Goal: Information Seeking & Learning: Check status

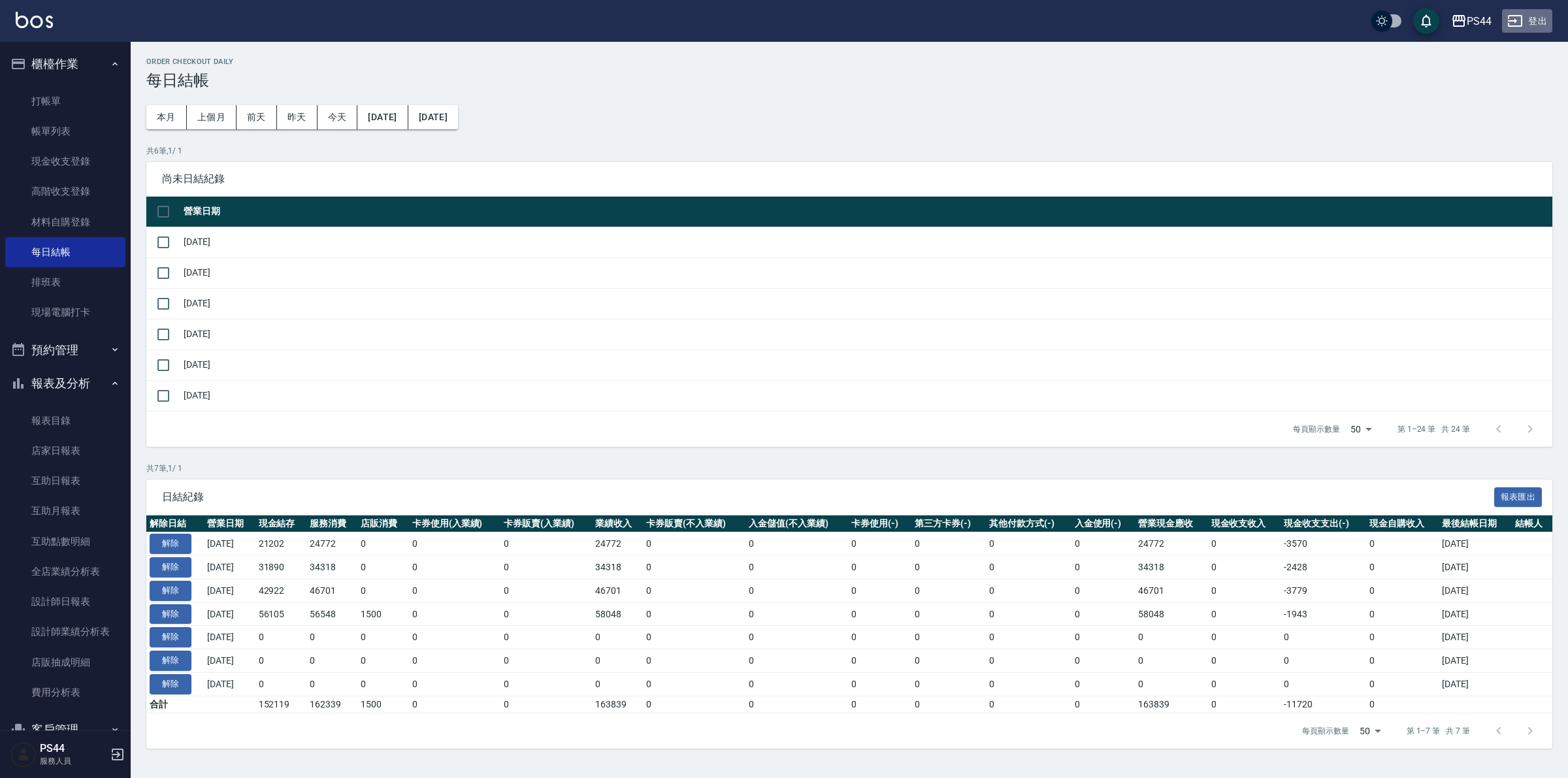
click at [1531, 13] on button "登出" at bounding box center [1527, 21] width 50 height 24
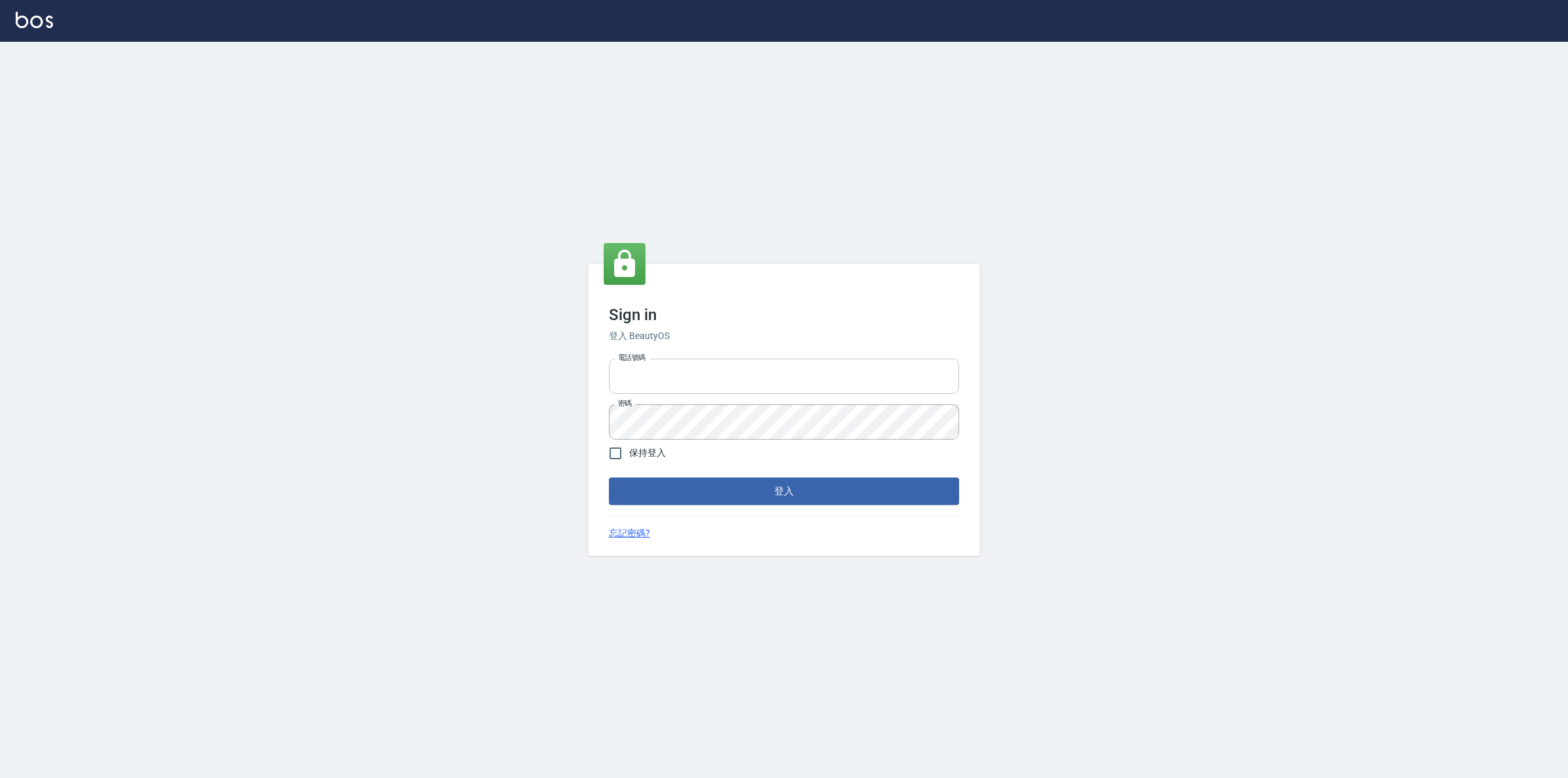
type input "0425683197"
click at [677, 376] on input "0425683197" at bounding box center [783, 375] width 350 height 35
drag, startPoint x: 737, startPoint y: 380, endPoint x: 285, endPoint y: 393, distance: 452.2
click at [384, 394] on div "Sign in 登入 BeautyOS 電話號碼 0425683197 電話號碼 密碼 密碼 保持登入 登入 忘記密碼?" at bounding box center [784, 409] width 1568 height 736
type input "0977061868"
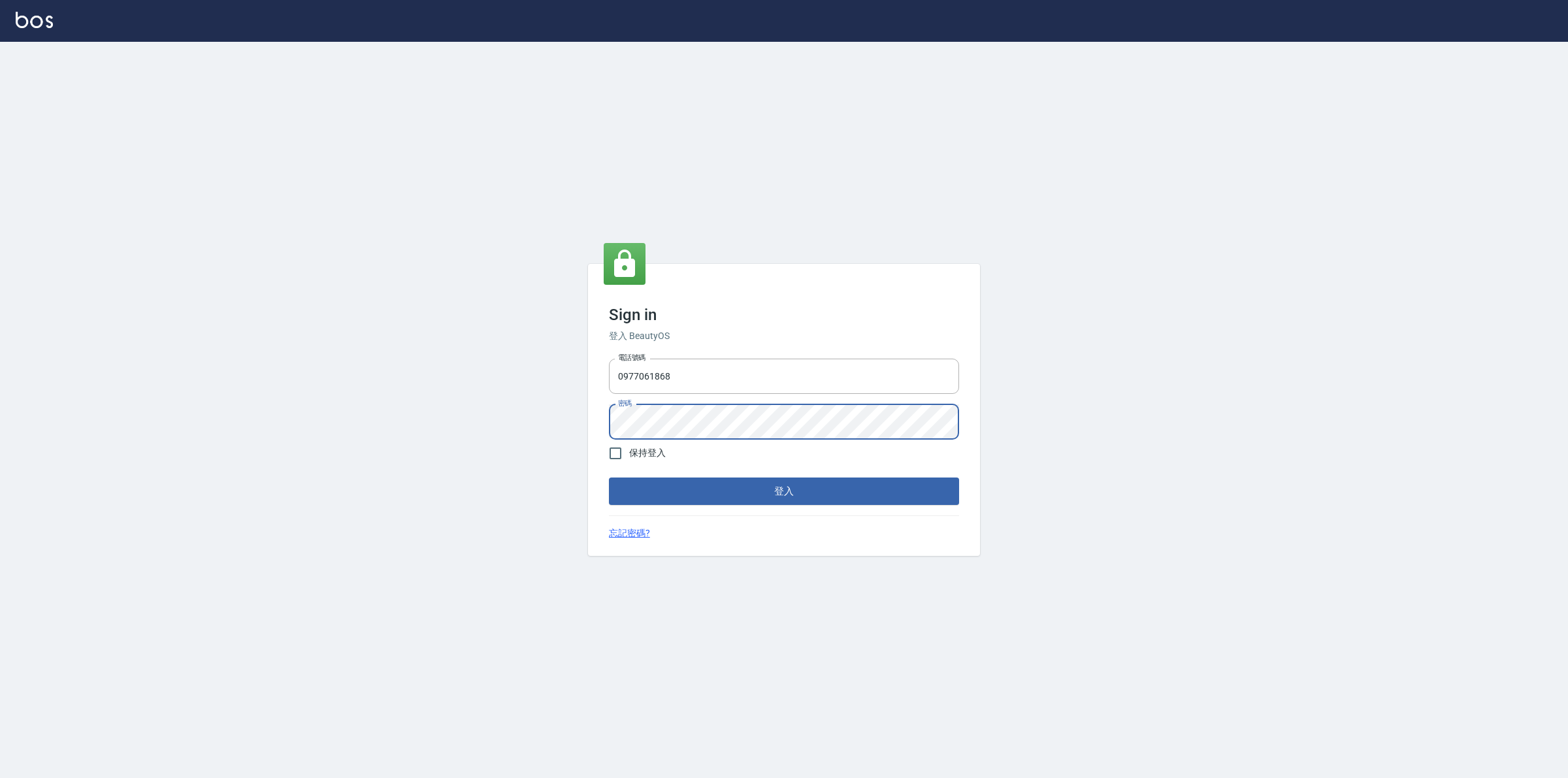
click at [440, 432] on div "Sign in 登入 BeautyOS 電話號碼 0977061868 電話號碼 密碼 密碼 保持登入 登入 忘記密碼?" at bounding box center [784, 409] width 1568 height 736
click at [609, 478] on button "登入" at bounding box center [783, 491] width 350 height 27
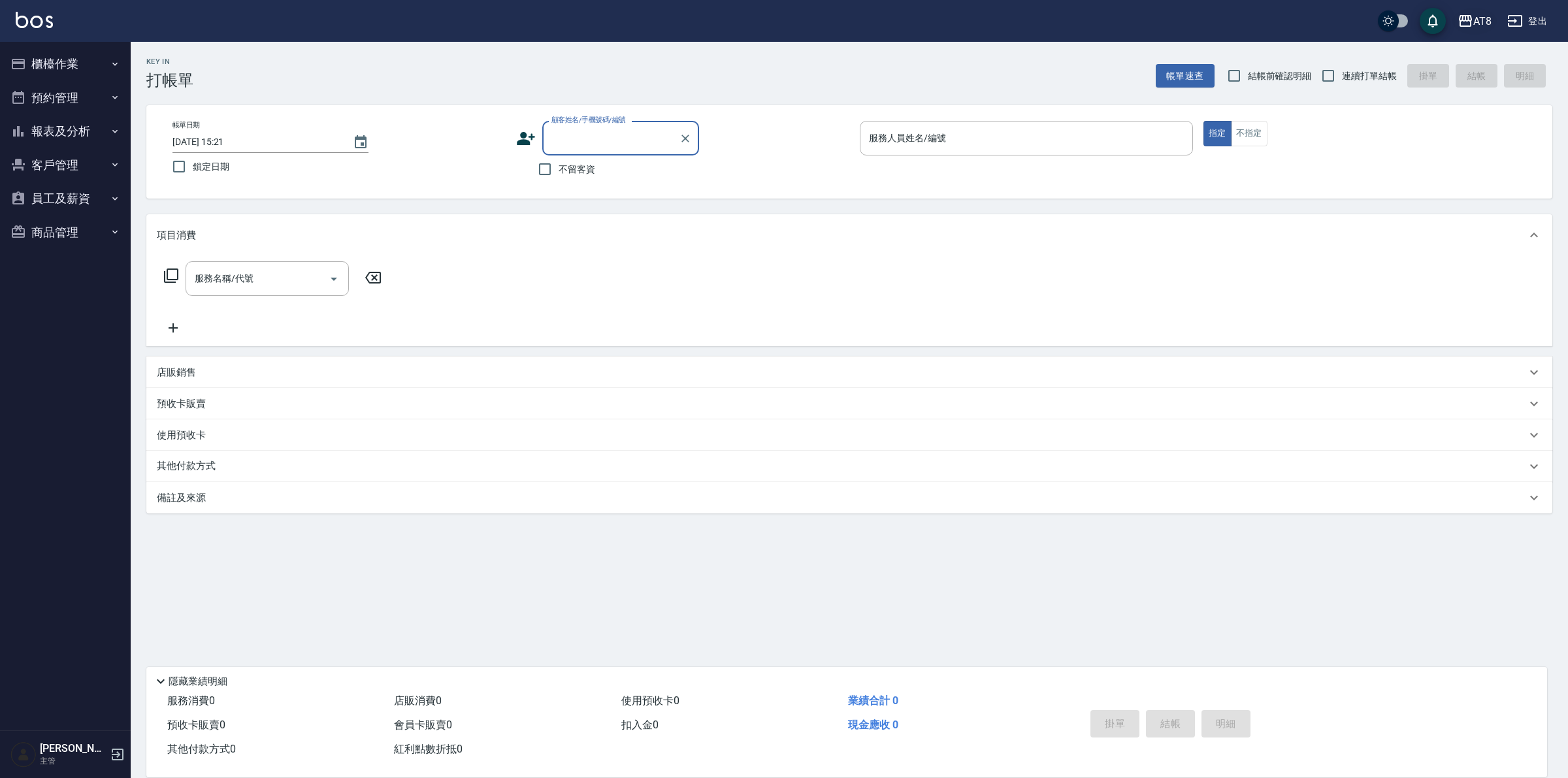
click at [1475, 24] on div "AT8" at bounding box center [1482, 20] width 18 height 16
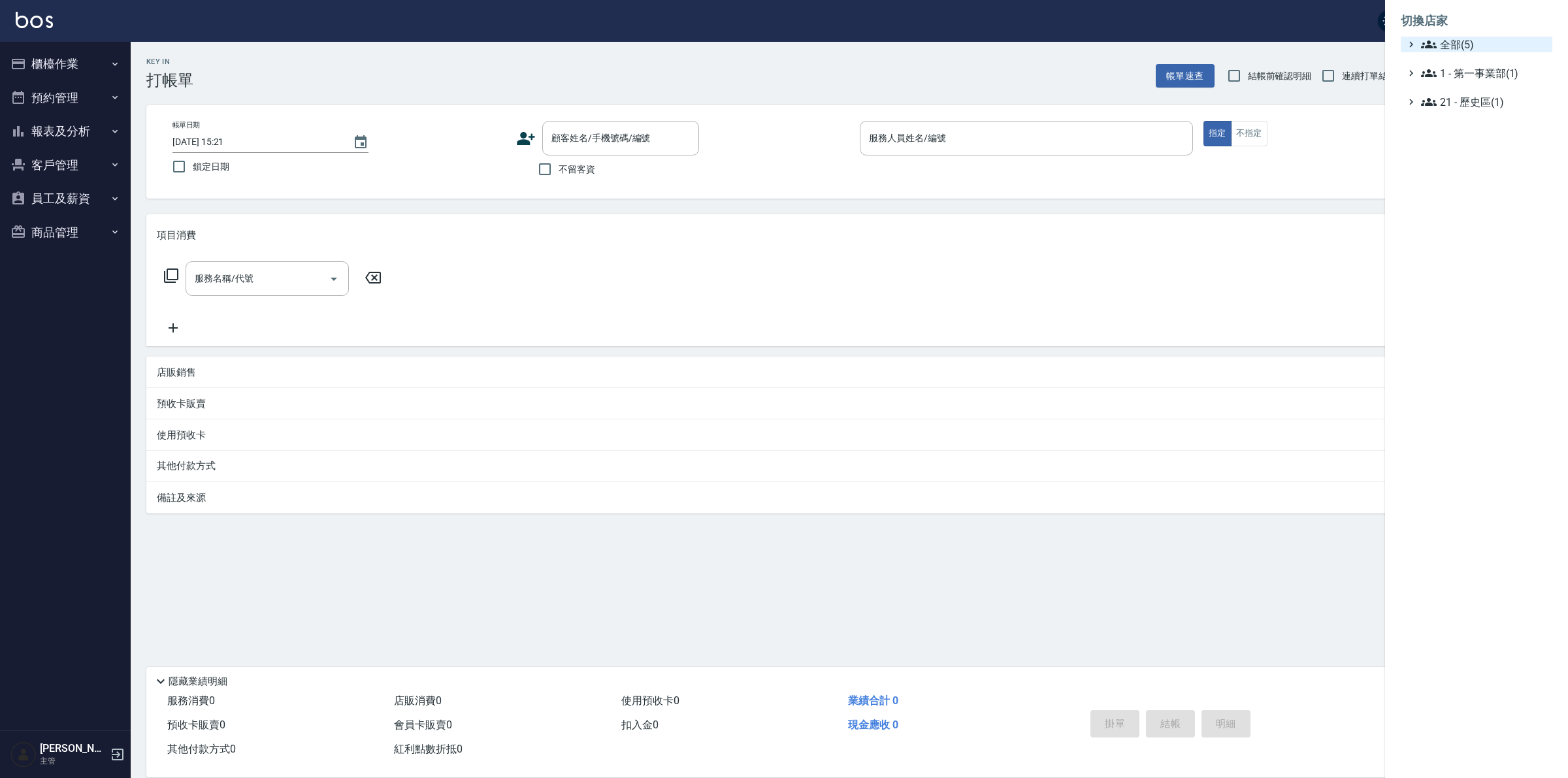
click at [1467, 48] on span "全部(5)" at bounding box center [1485, 44] width 126 height 15
click at [1475, 89] on span "PS29" at bounding box center [1483, 83] width 128 height 15
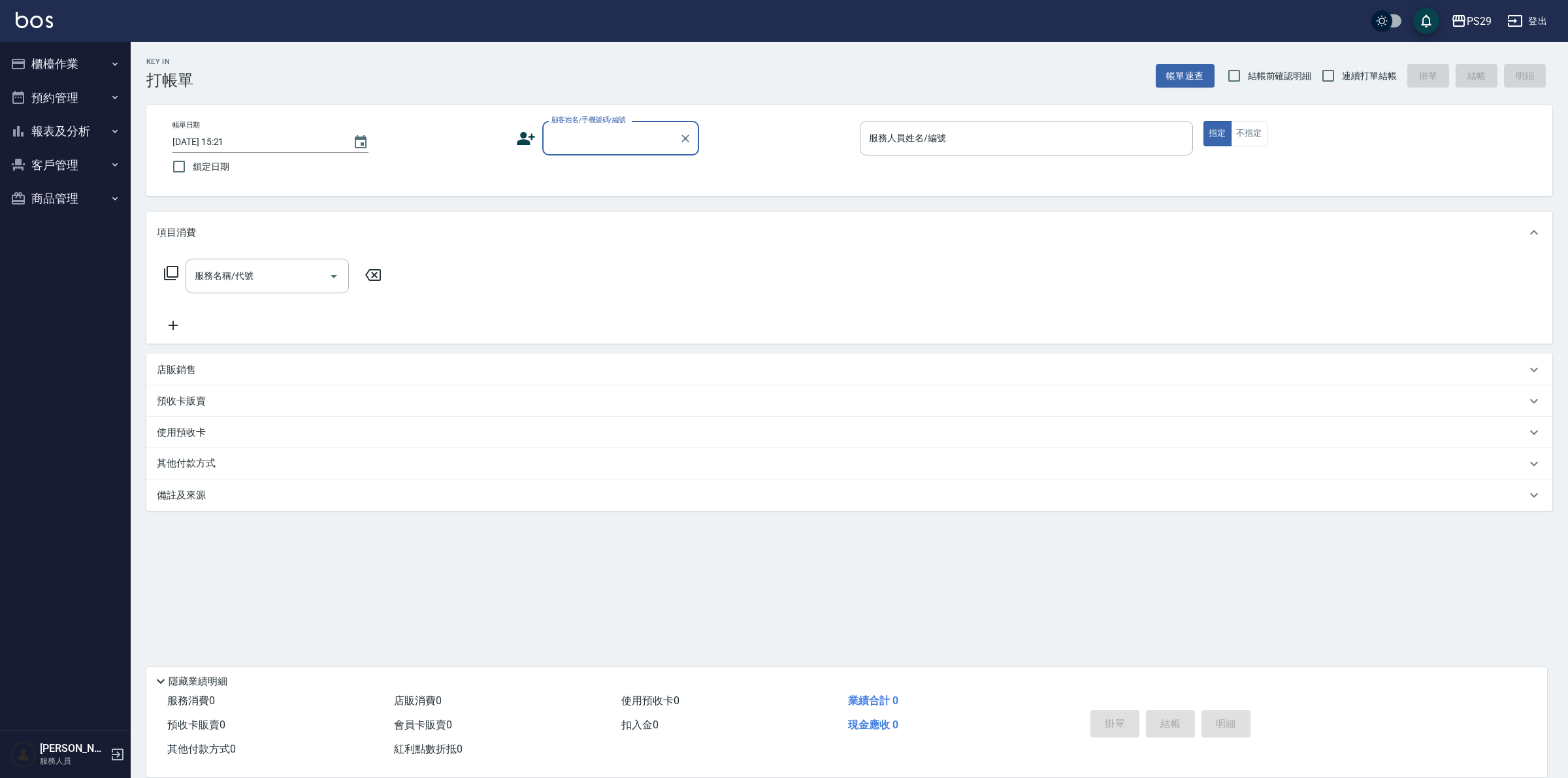
click at [66, 134] on button "報表及分析" at bounding box center [65, 131] width 120 height 34
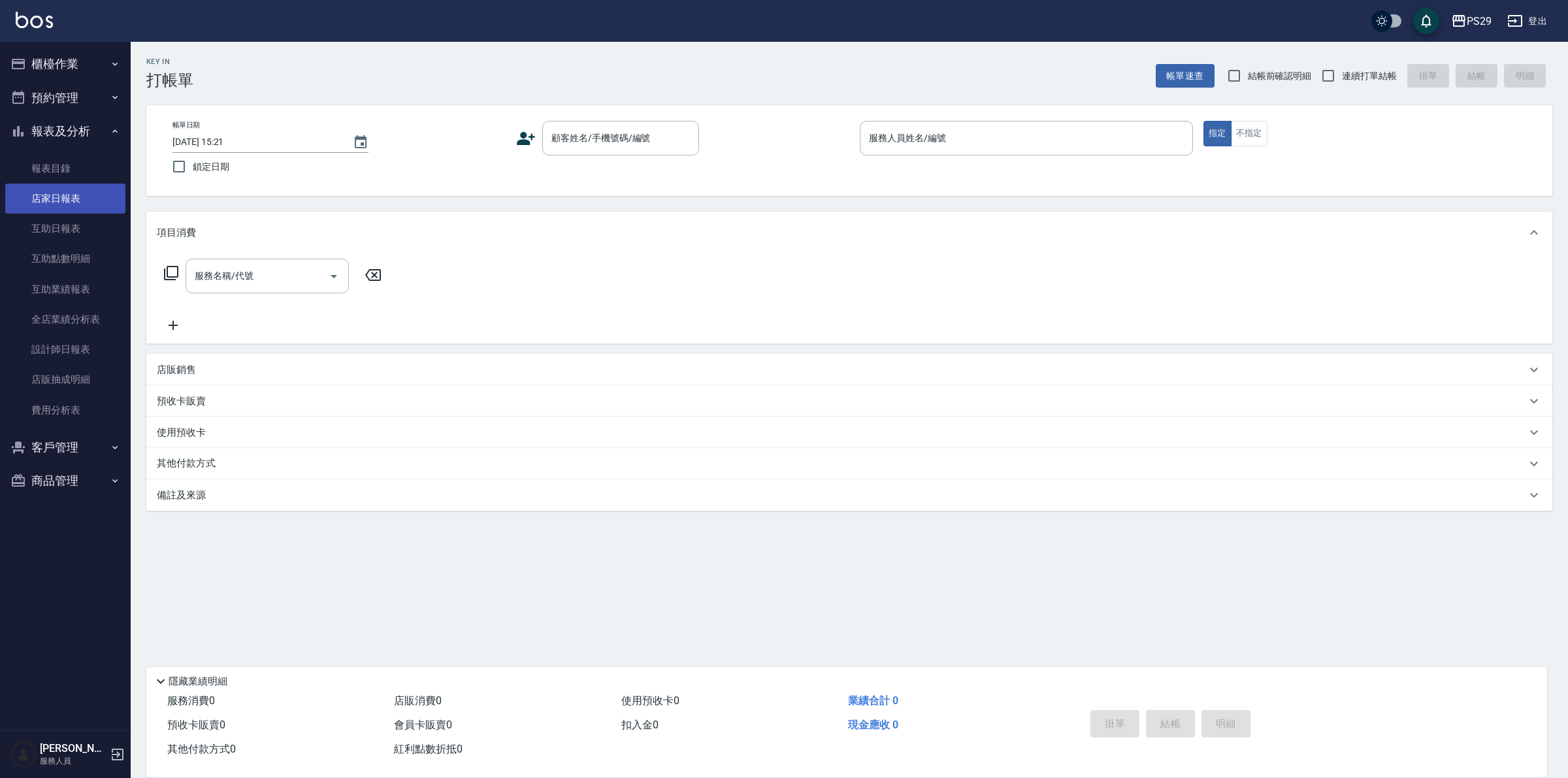
click at [71, 197] on link "店家日報表" at bounding box center [65, 198] width 120 height 30
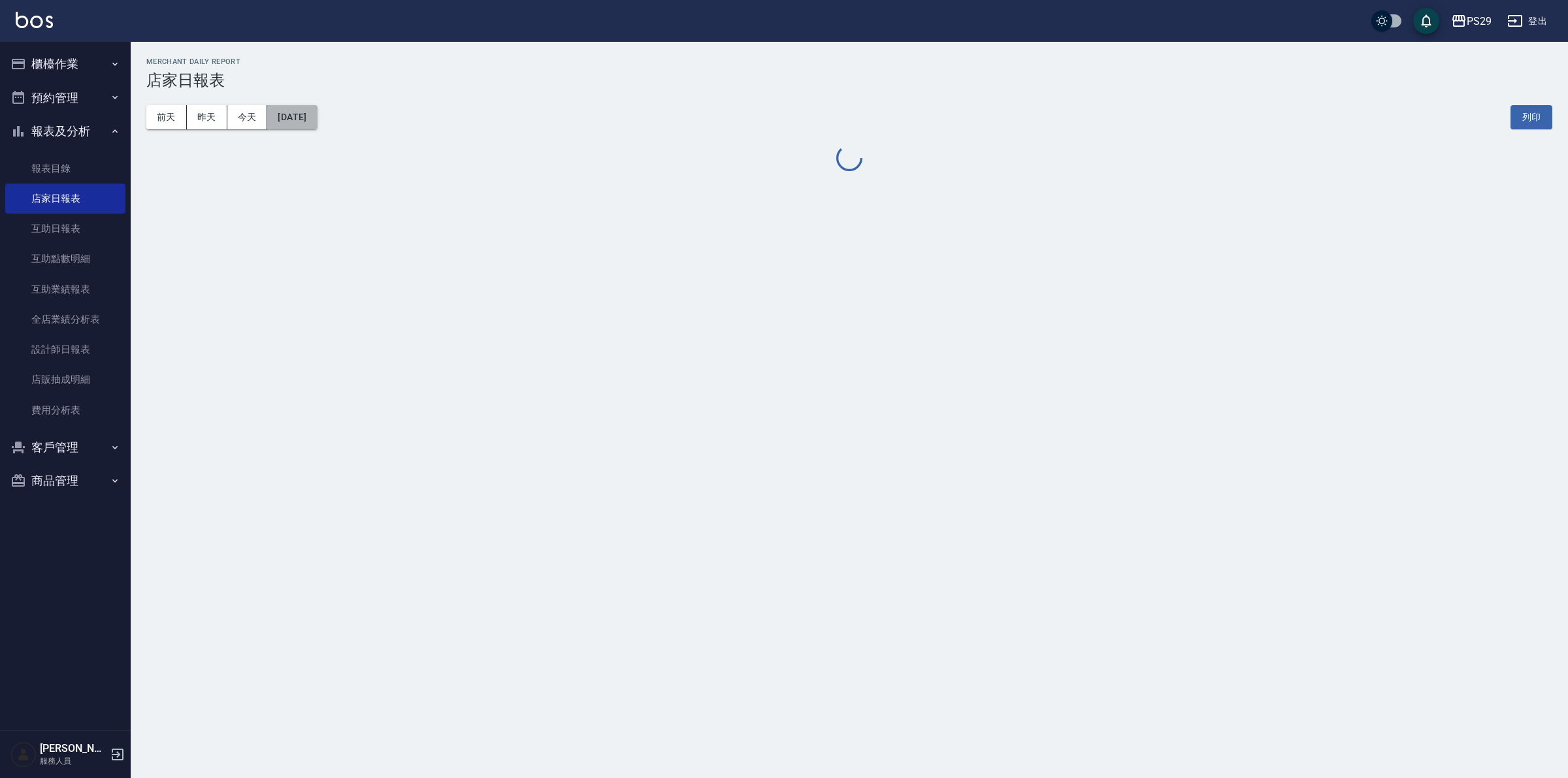
click at [317, 123] on button "[DATE]" at bounding box center [292, 117] width 49 height 24
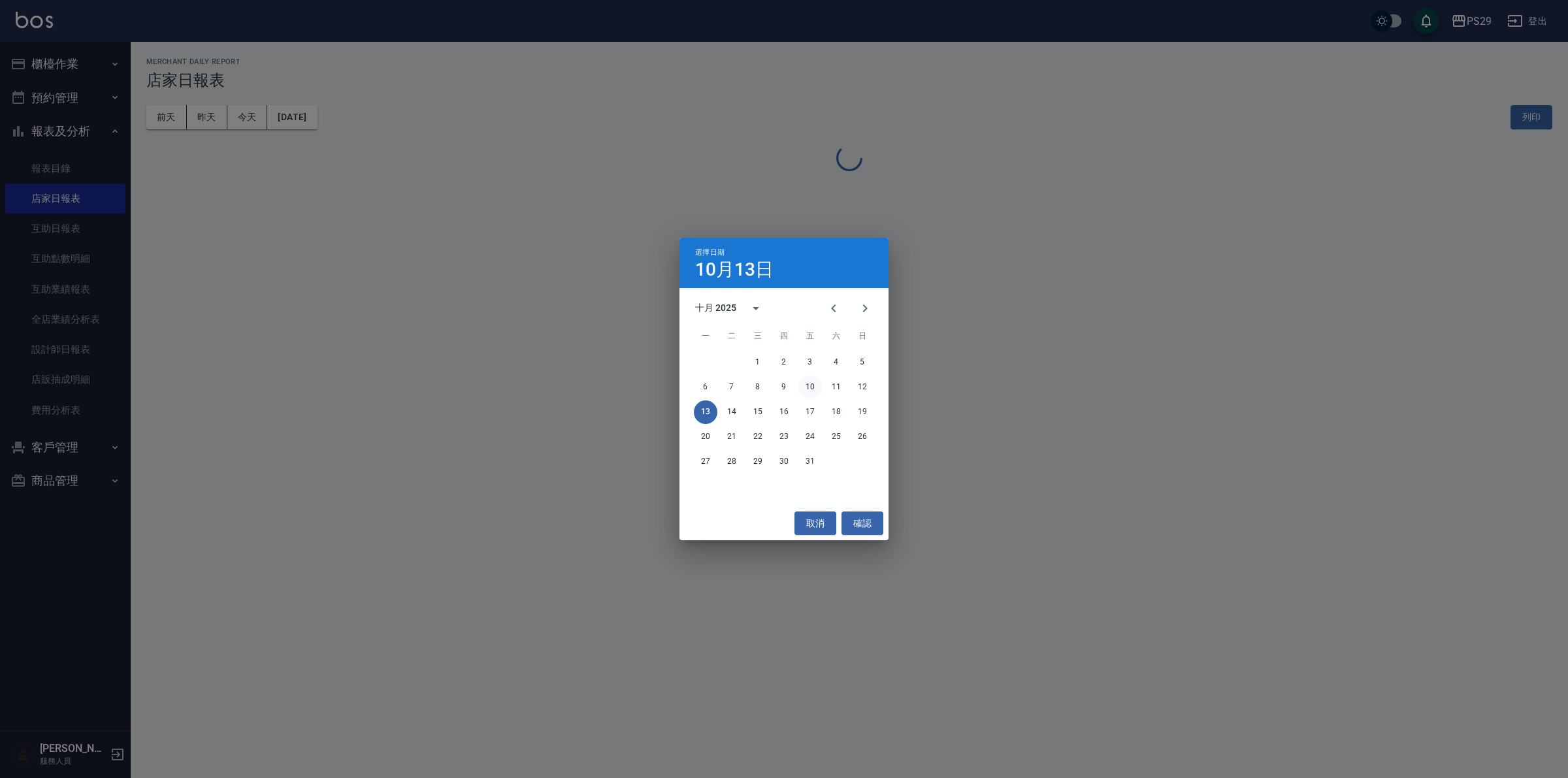
click at [809, 391] on button "10" at bounding box center [810, 387] width 24 height 24
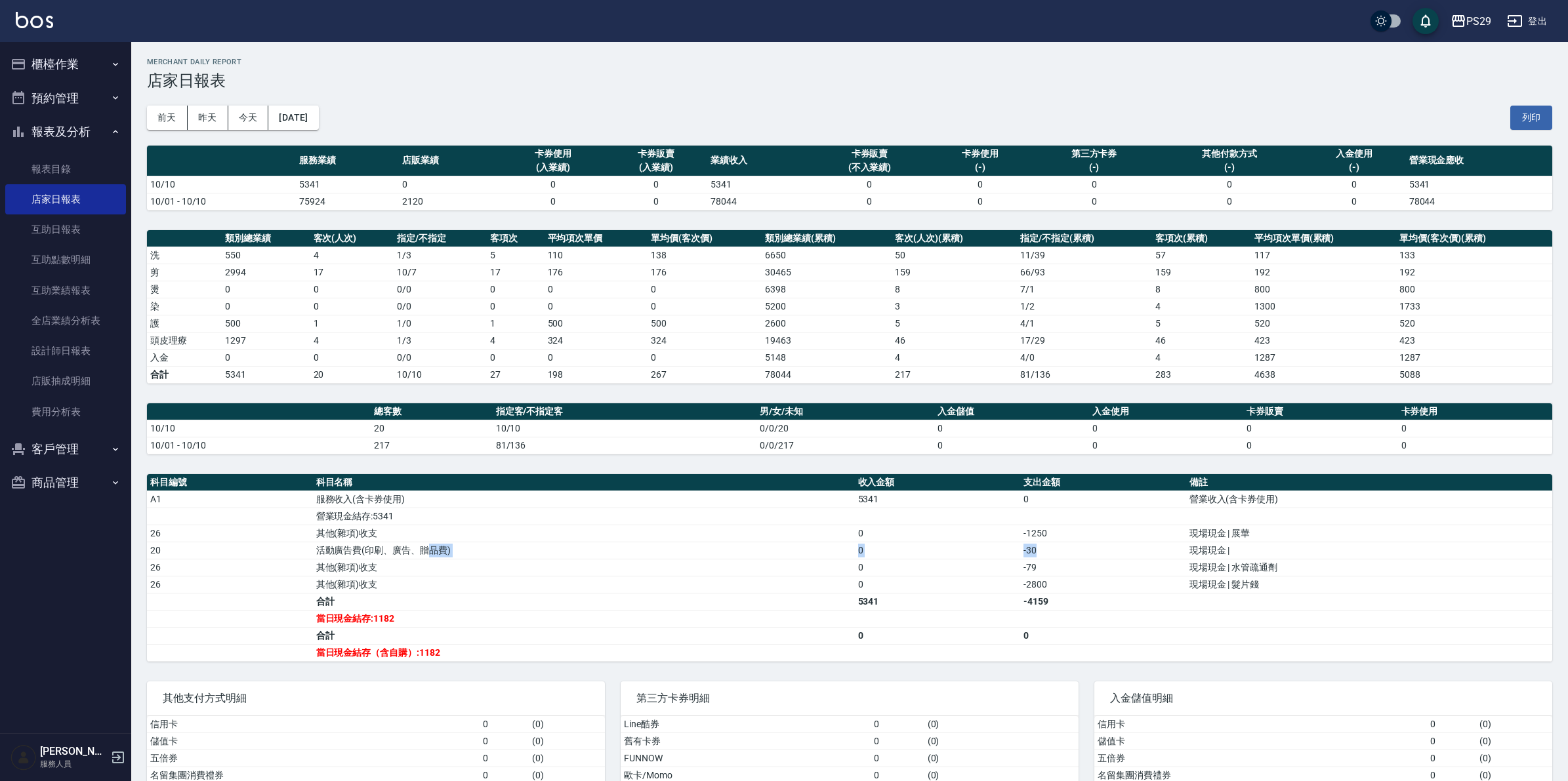
drag, startPoint x: 425, startPoint y: 556, endPoint x: 1040, endPoint y: 561, distance: 615.0
click at [1040, 559] on tr "20 活動廣告費(印刷、廣告、贈品費) 0 -30 現場現金 |" at bounding box center [849, 550] width 1405 height 17
click at [1033, 578] on tbody "A1 服務收入(含卡券使用) 5341 0 營業收入(含卡券使用) 營業現金結存:5341 26 其他(雜項)收支 0 -1250 現場現金 | 展華 20 …" at bounding box center [849, 576] width 1405 height 171
click at [955, 604] on td "5341" at bounding box center [937, 602] width 166 height 17
drag, startPoint x: 585, startPoint y: 600, endPoint x: 1089, endPoint y: 605, distance: 504.0
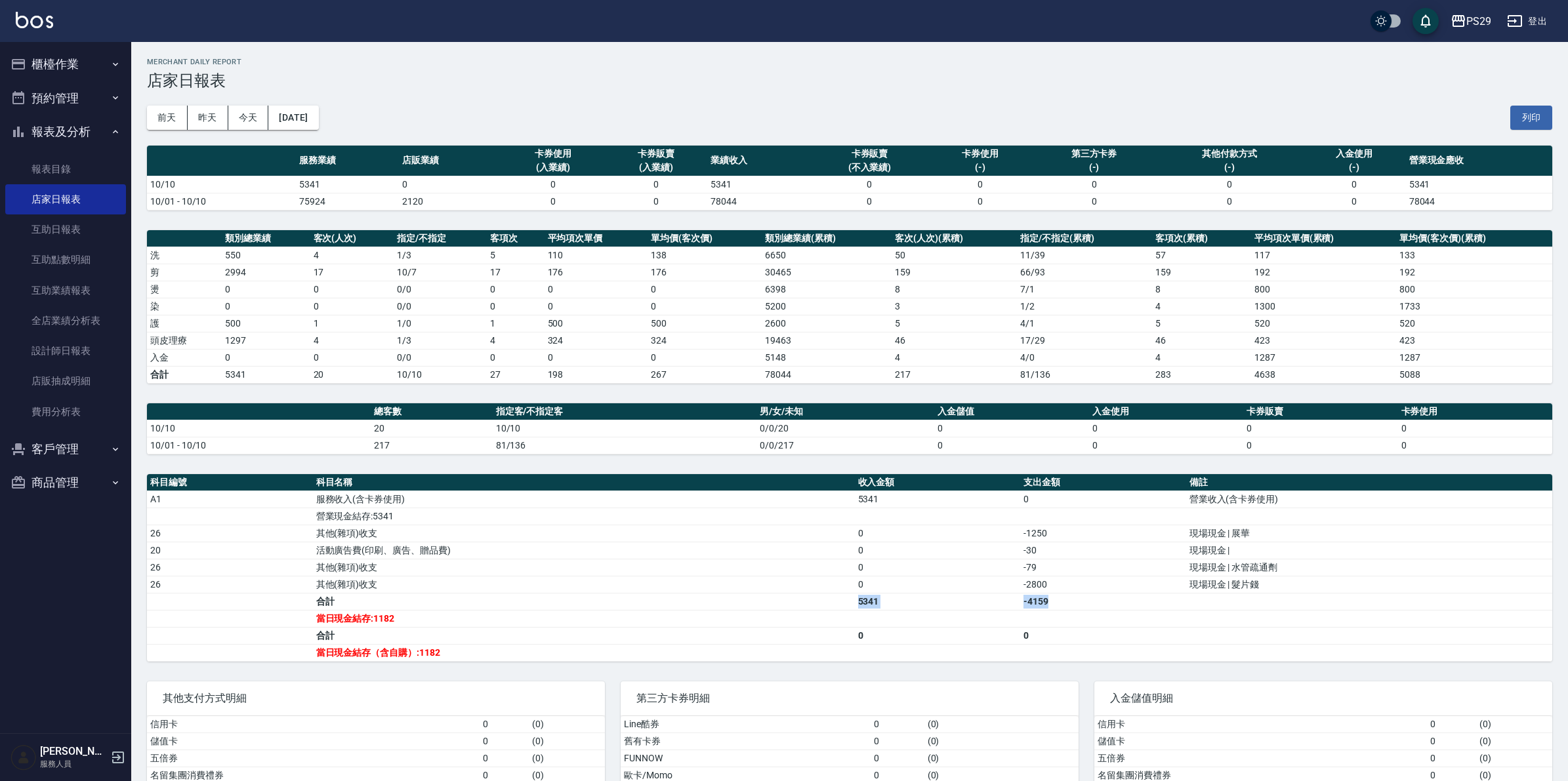
click at [1089, 605] on tr "合計 5341 -4159" at bounding box center [849, 602] width 1405 height 17
drag, startPoint x: 1073, startPoint y: 592, endPoint x: 1005, endPoint y: 598, distance: 68.3
click at [1005, 598] on tbody "A1 服務收入(含卡券使用) 5341 0 營業收入(含卡券使用) 營業現金結存:5341 26 其他(雜項)收支 0 -1250 現場現金 | 展華 20 …" at bounding box center [849, 576] width 1405 height 171
drag, startPoint x: 1020, startPoint y: 542, endPoint x: 1068, endPoint y: 537, distance: 48.3
click at [1068, 537] on td "-1250" at bounding box center [1103, 533] width 166 height 17
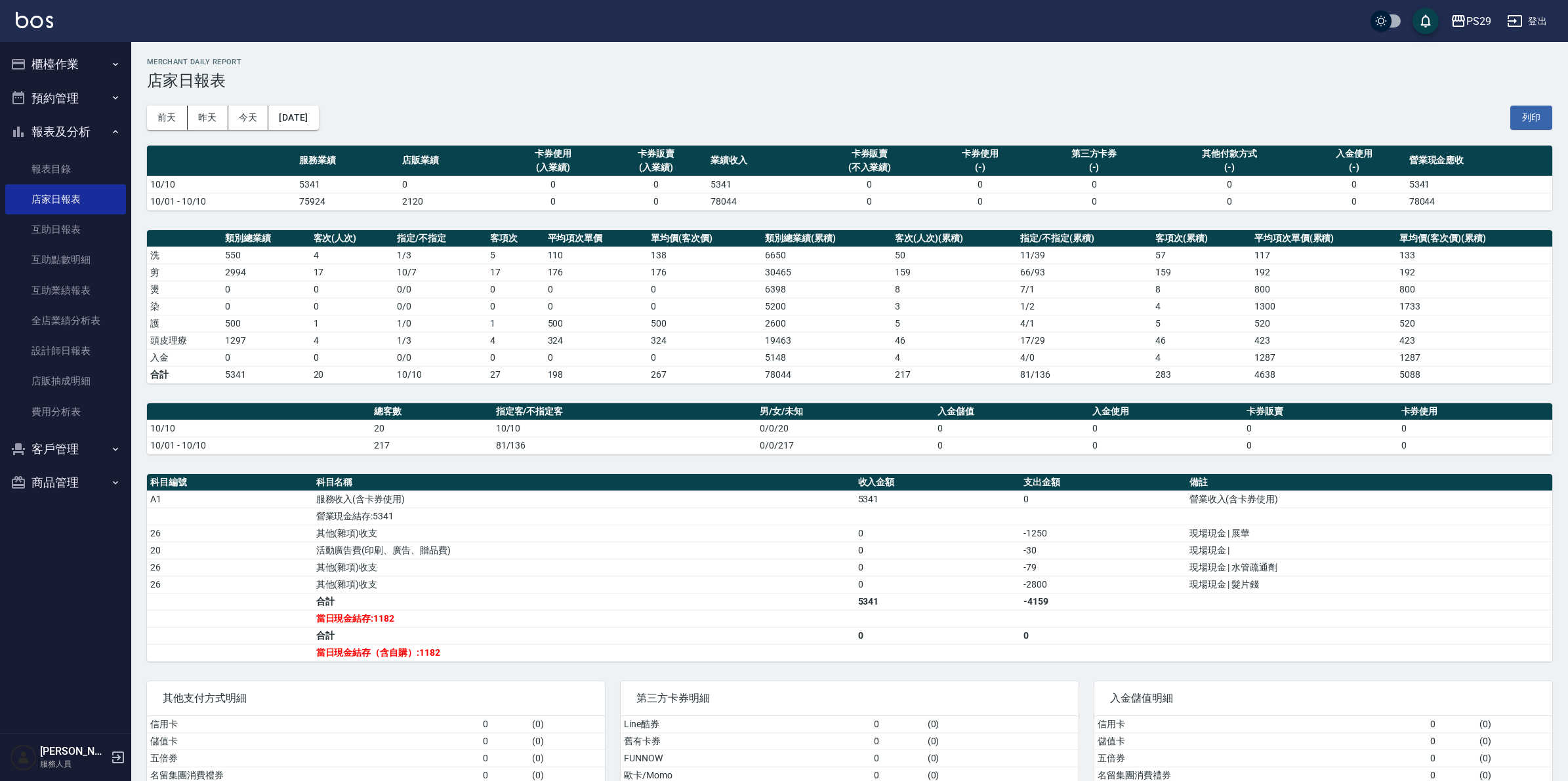
click at [1126, 578] on td "-2800" at bounding box center [1103, 584] width 166 height 17
drag, startPoint x: 1053, startPoint y: 578, endPoint x: 1017, endPoint y: 578, distance: 36.0
click at [1017, 576] on tr "26 其他(雜項)收支 0 -79 現場現金 | 水管疏通劑" at bounding box center [849, 567] width 1405 height 17
drag, startPoint x: 1027, startPoint y: 558, endPoint x: 1071, endPoint y: 556, distance: 44.0
click at [1071, 556] on td "-30" at bounding box center [1103, 550] width 166 height 17
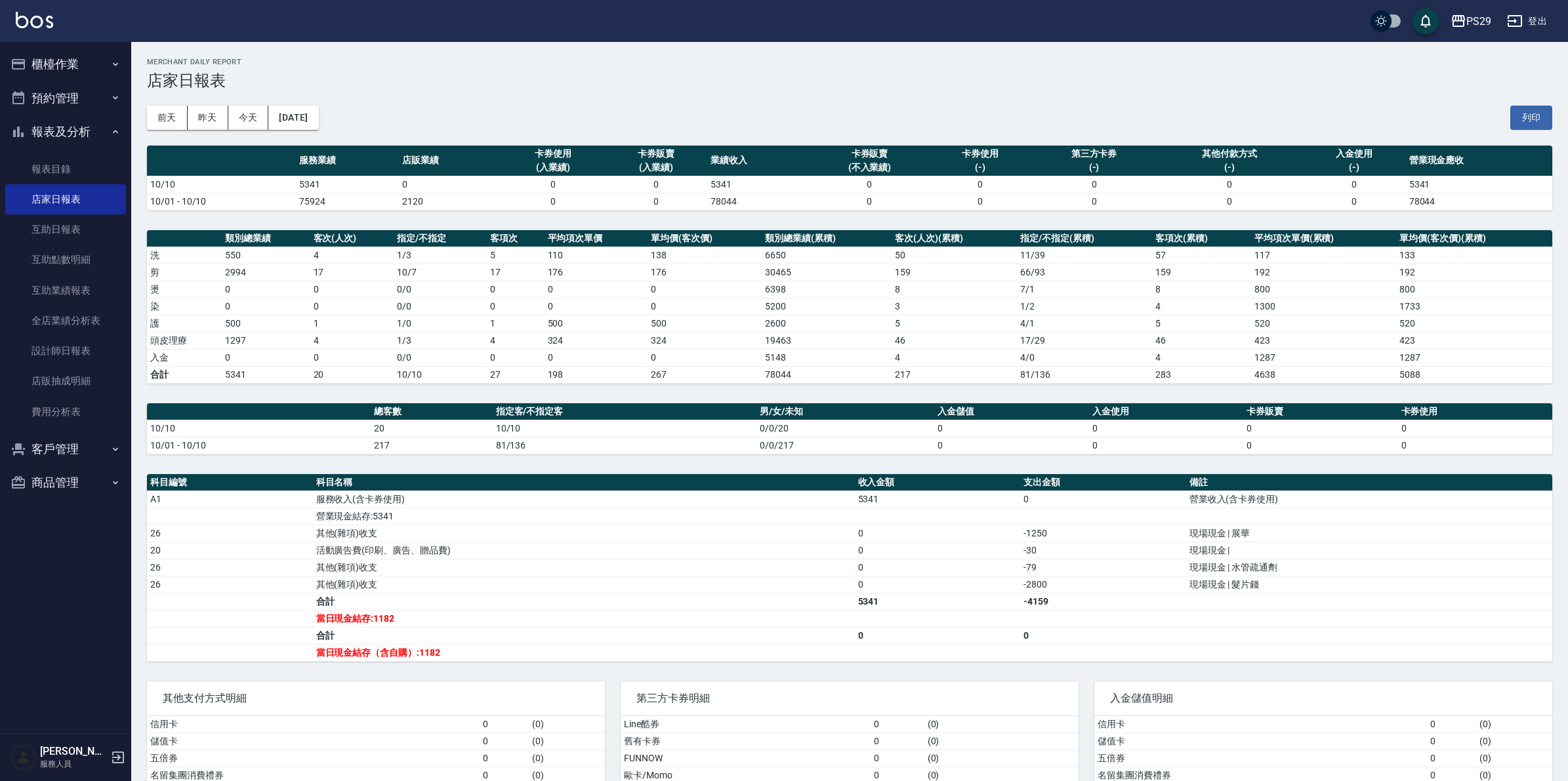
click at [1084, 567] on td "-79" at bounding box center [1103, 567] width 166 height 17
drag, startPoint x: 1043, startPoint y: 557, endPoint x: 1015, endPoint y: 559, distance: 28.1
click at [1015, 559] on tr "20 活動廣告費(印刷、廣告、贈品費) 0 -30 現場現金 |" at bounding box center [849, 550] width 1405 height 17
drag, startPoint x: 1037, startPoint y: 587, endPoint x: 994, endPoint y: 589, distance: 43.0
click at [994, 589] on tr "26 其他(雜項)收支 0 -2800 現場現金 | 髮片錢" at bounding box center [849, 584] width 1405 height 17
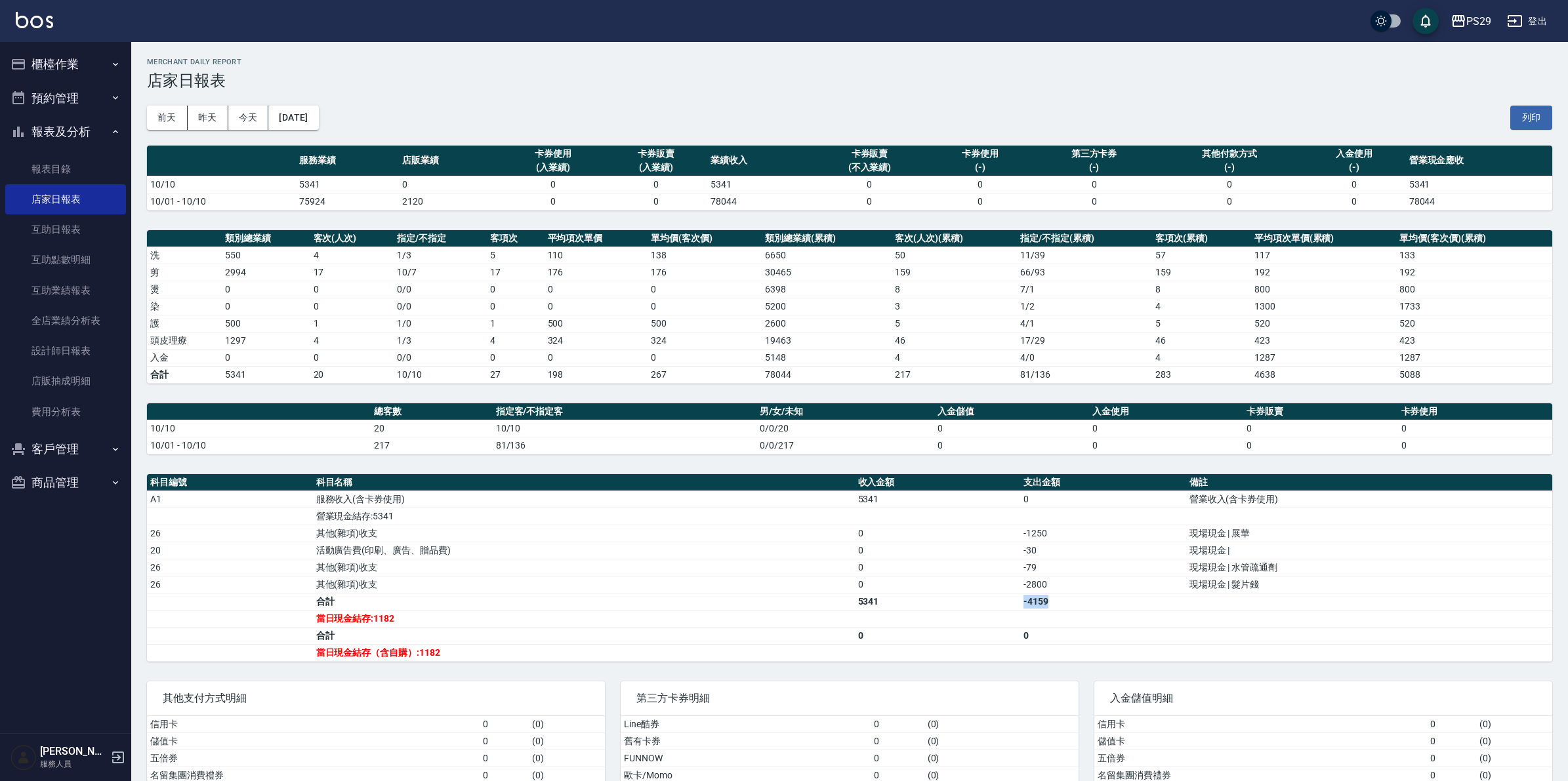
drag, startPoint x: 1101, startPoint y: 597, endPoint x: 978, endPoint y: 601, distance: 123.1
click at [978, 601] on tr "合計 5341 -4159" at bounding box center [849, 602] width 1405 height 17
click at [974, 592] on td "0" at bounding box center [937, 584] width 166 height 17
drag, startPoint x: 1006, startPoint y: 585, endPoint x: 1094, endPoint y: 589, distance: 88.1
click at [1094, 589] on tr "26 其他(雜項)收支 0 -2800 現場現金 | 髮片錢" at bounding box center [849, 584] width 1405 height 17
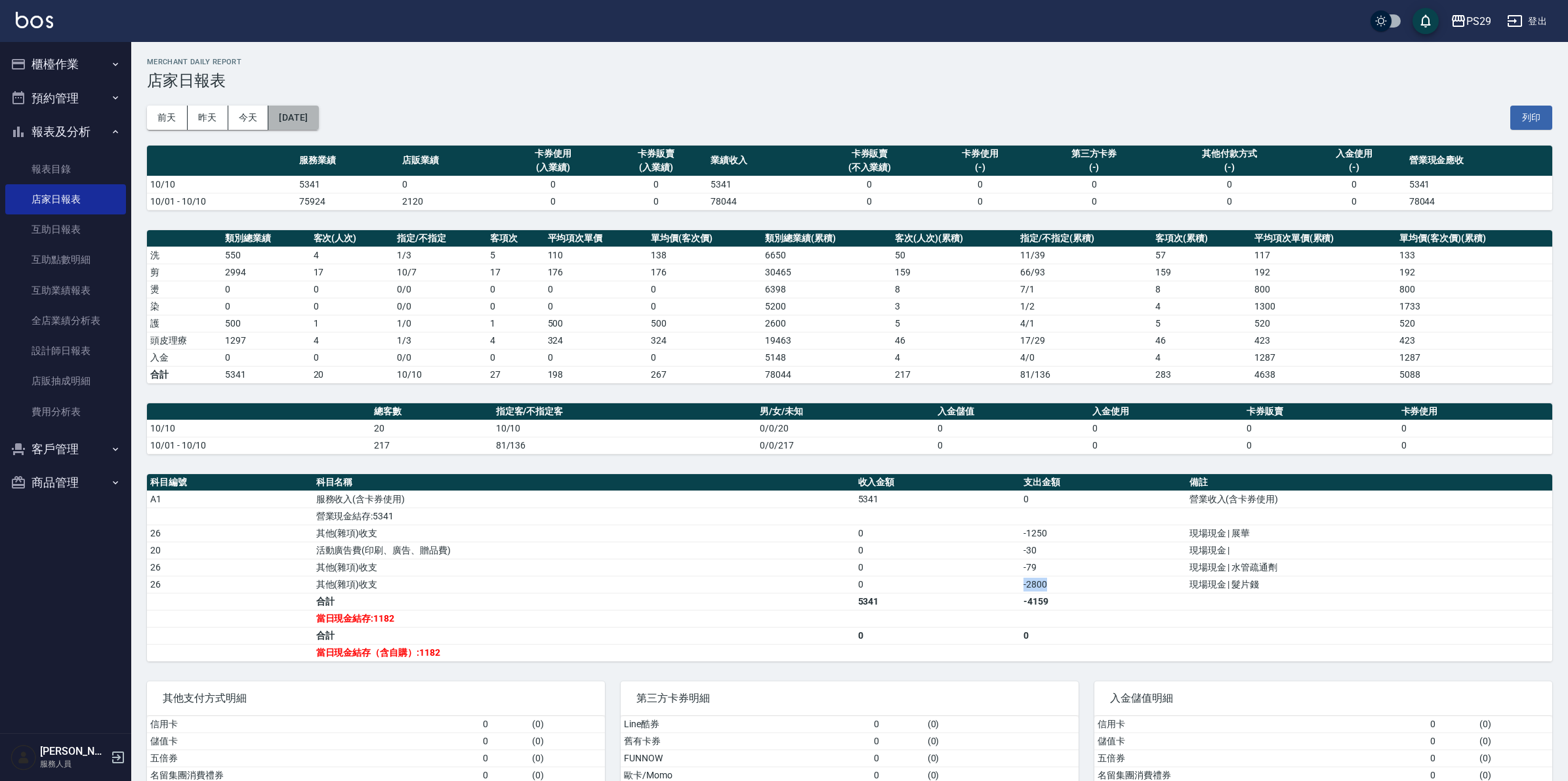
click at [318, 123] on button "[DATE]" at bounding box center [293, 118] width 50 height 24
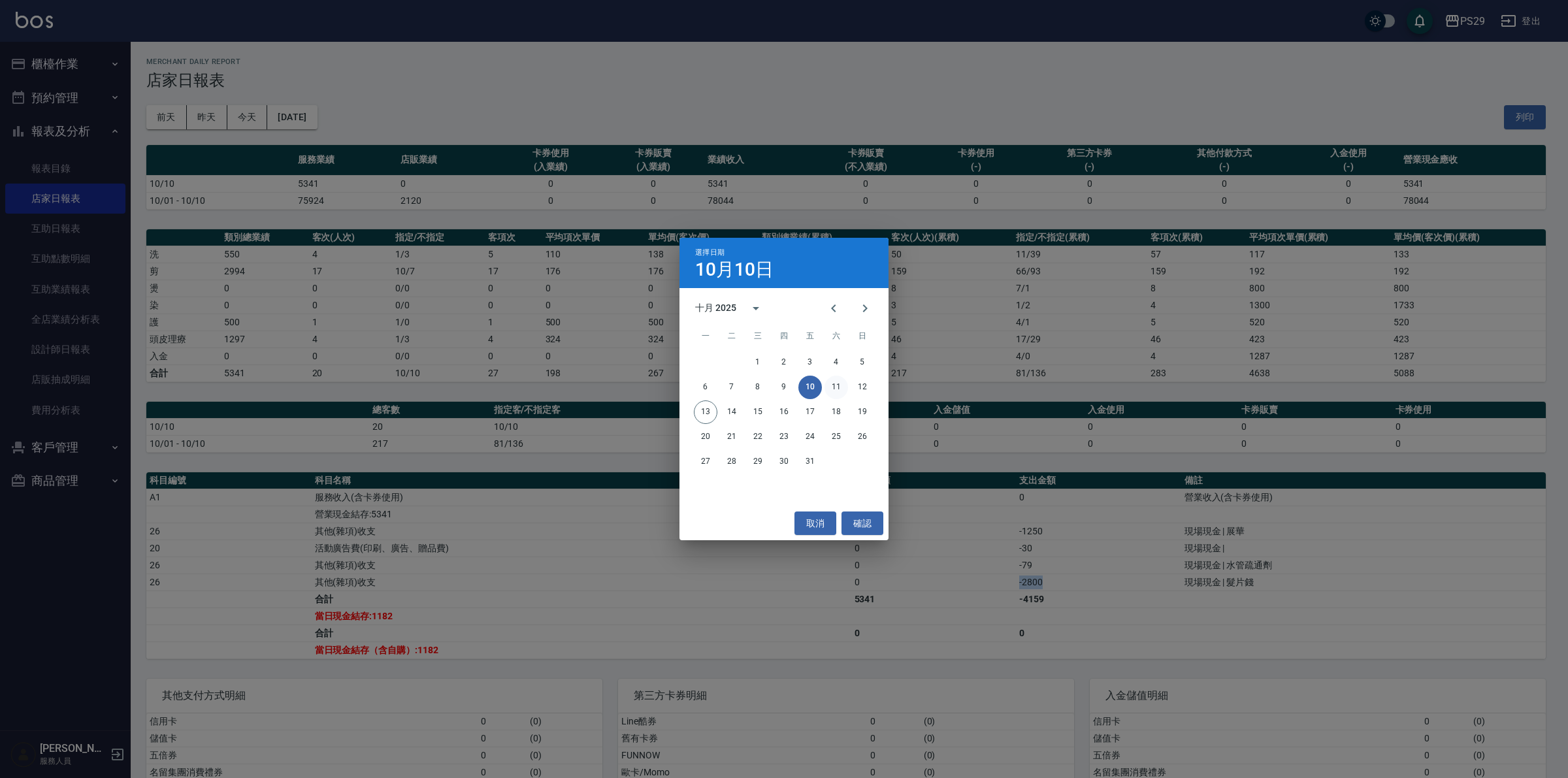
click at [833, 387] on button "11" at bounding box center [837, 387] width 24 height 24
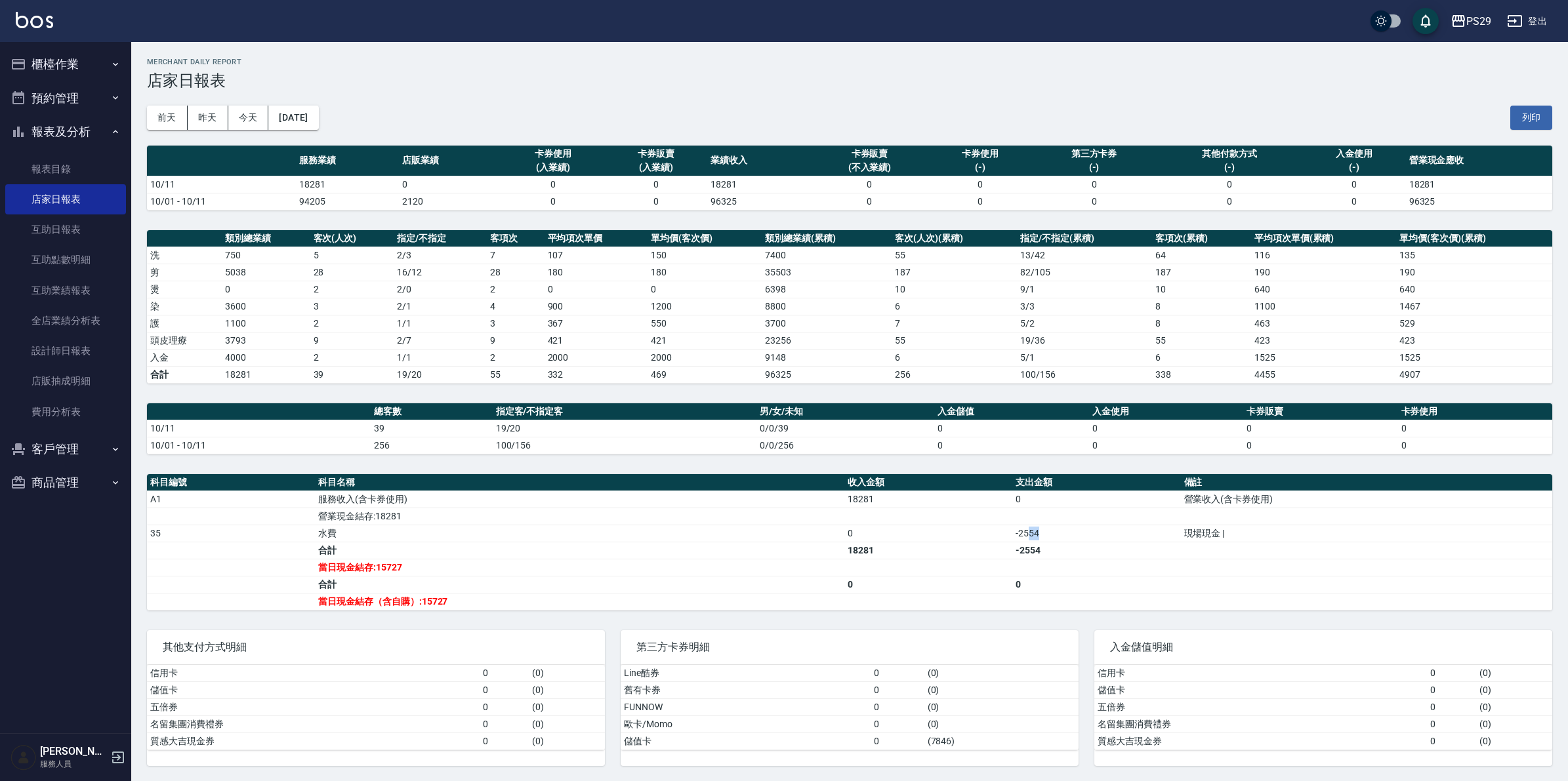
drag, startPoint x: 1031, startPoint y: 535, endPoint x: 1065, endPoint y: 537, distance: 34.1
click at [1065, 537] on td "-2554" at bounding box center [1095, 533] width 168 height 17
drag, startPoint x: 1060, startPoint y: 574, endPoint x: 1043, endPoint y: 569, distance: 17.7
click at [1054, 572] on td "a dense table" at bounding box center [1095, 567] width 168 height 17
drag, startPoint x: 923, startPoint y: 559, endPoint x: 1054, endPoint y: 572, distance: 131.6
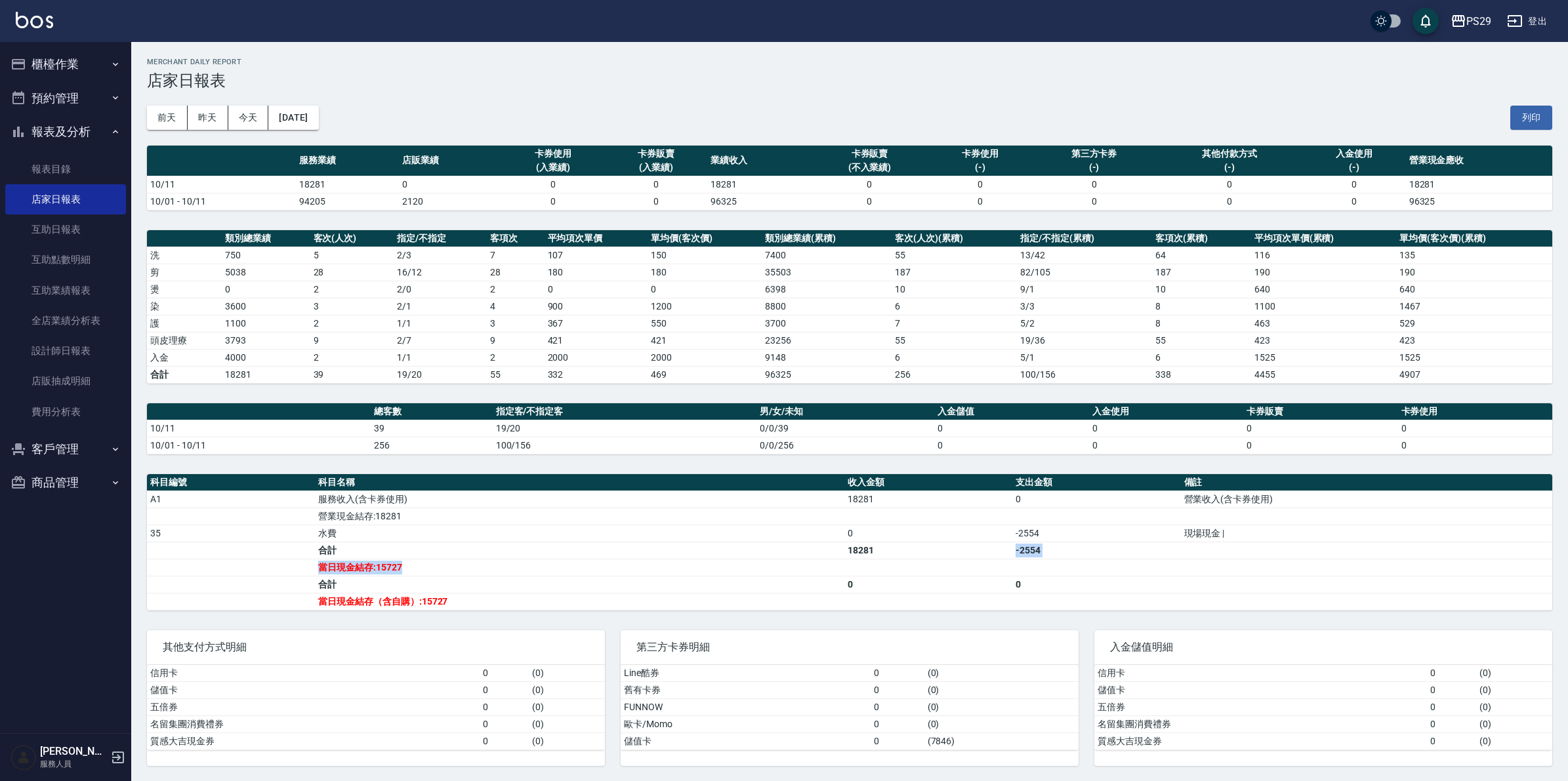
click at [1080, 566] on tbody "A1 服務收入(含卡券使用) 18281 0 營業收入(含卡券使用) 營業現金結存:18281 35 水費 0 -2554 現場現金 | 合計 18281 -…" at bounding box center [849, 550] width 1405 height 120
click at [1035, 583] on td "0" at bounding box center [1095, 584] width 168 height 17
click at [318, 126] on button "[DATE]" at bounding box center [293, 118] width 50 height 24
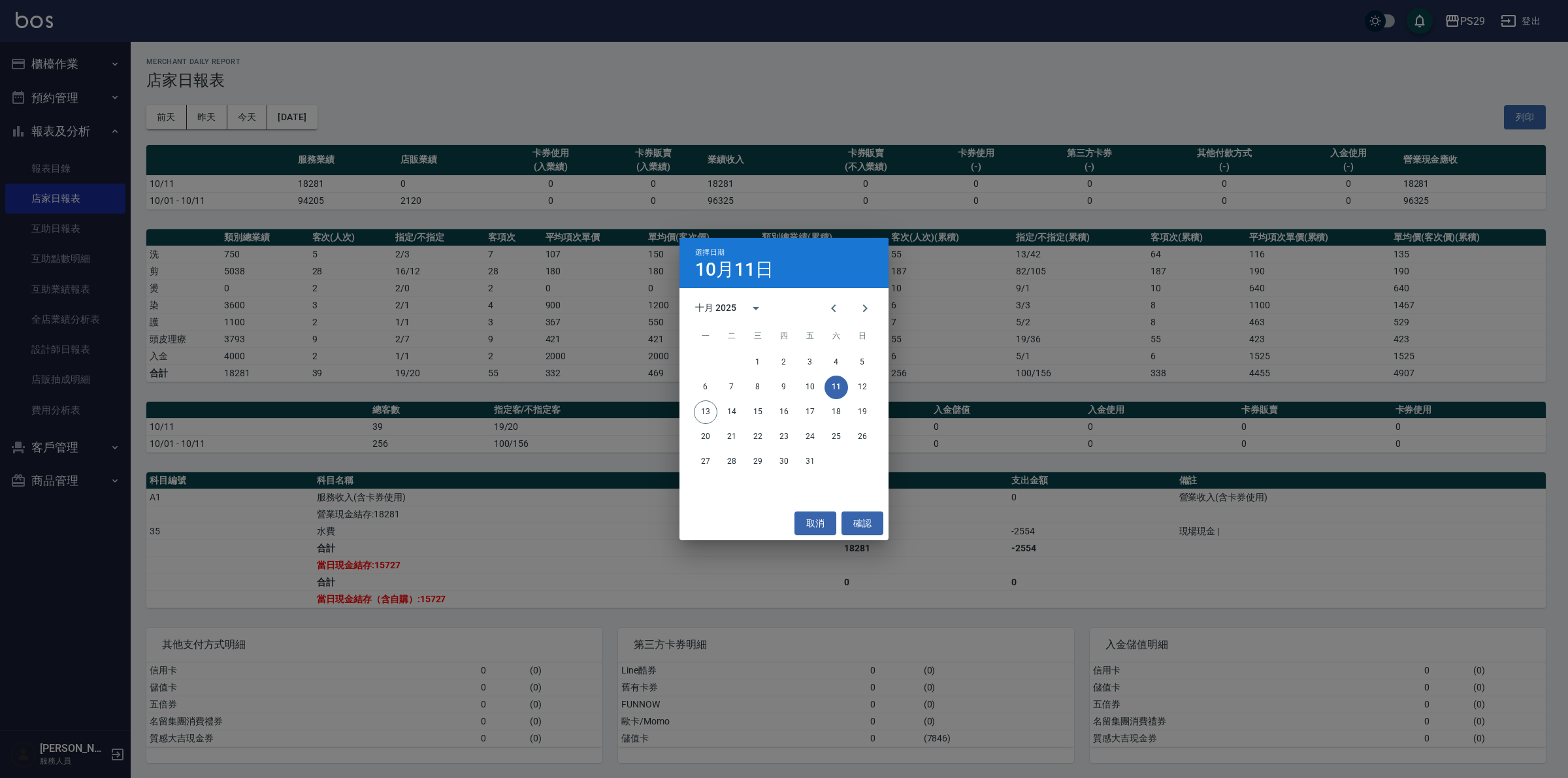
click at [459, 592] on div "選擇日期 10月11日 十月 2025 一 二 三 四 五 六 日 1 2 3 4 5 6 7 8 9 10 11 12 13 14 15 16 17 18 …" at bounding box center [784, 389] width 1568 height 778
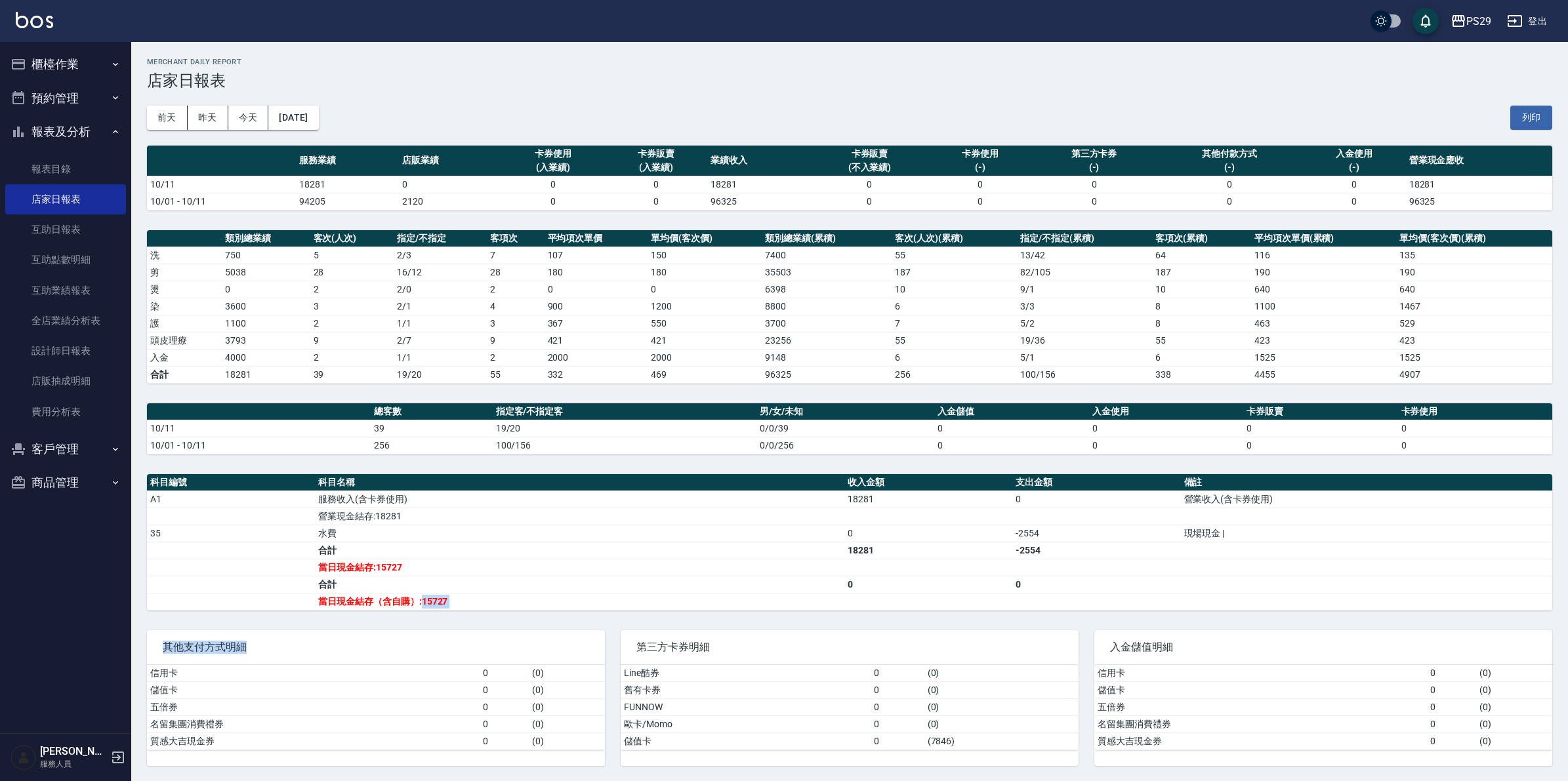
drag, startPoint x: 420, startPoint y: 608, endPoint x: 470, endPoint y: 608, distance: 50.0
click at [467, 614] on div "PS29 2025-10-11 店家日報表 列印時間： 2025-10-13-15:22 Merchant Daily Report 店家日報表 前天 昨天 …" at bounding box center [849, 412] width 1436 height 740
click at [318, 126] on button "[DATE]" at bounding box center [293, 118] width 50 height 24
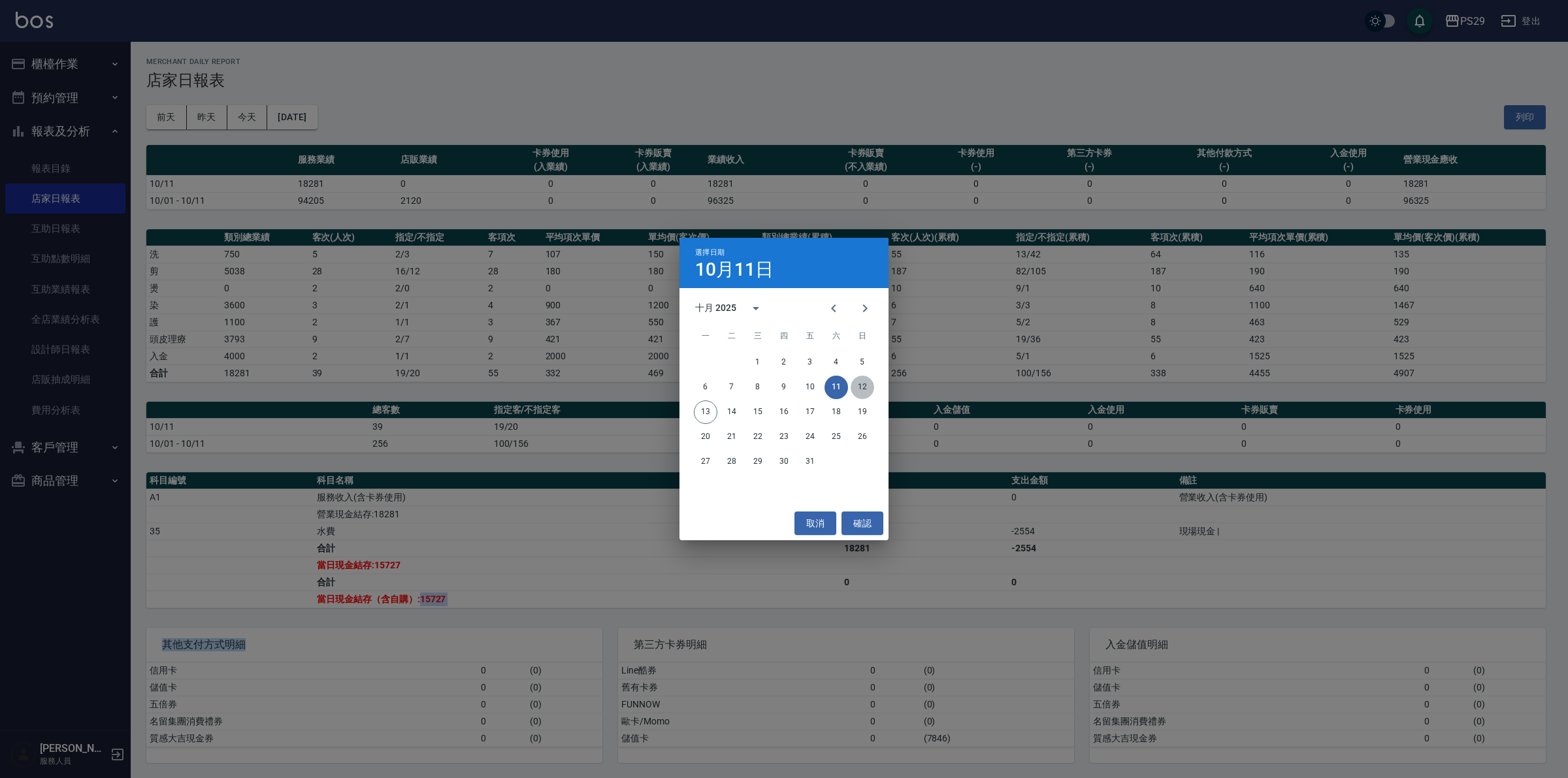
click at [867, 387] on button "12" at bounding box center [862, 387] width 24 height 24
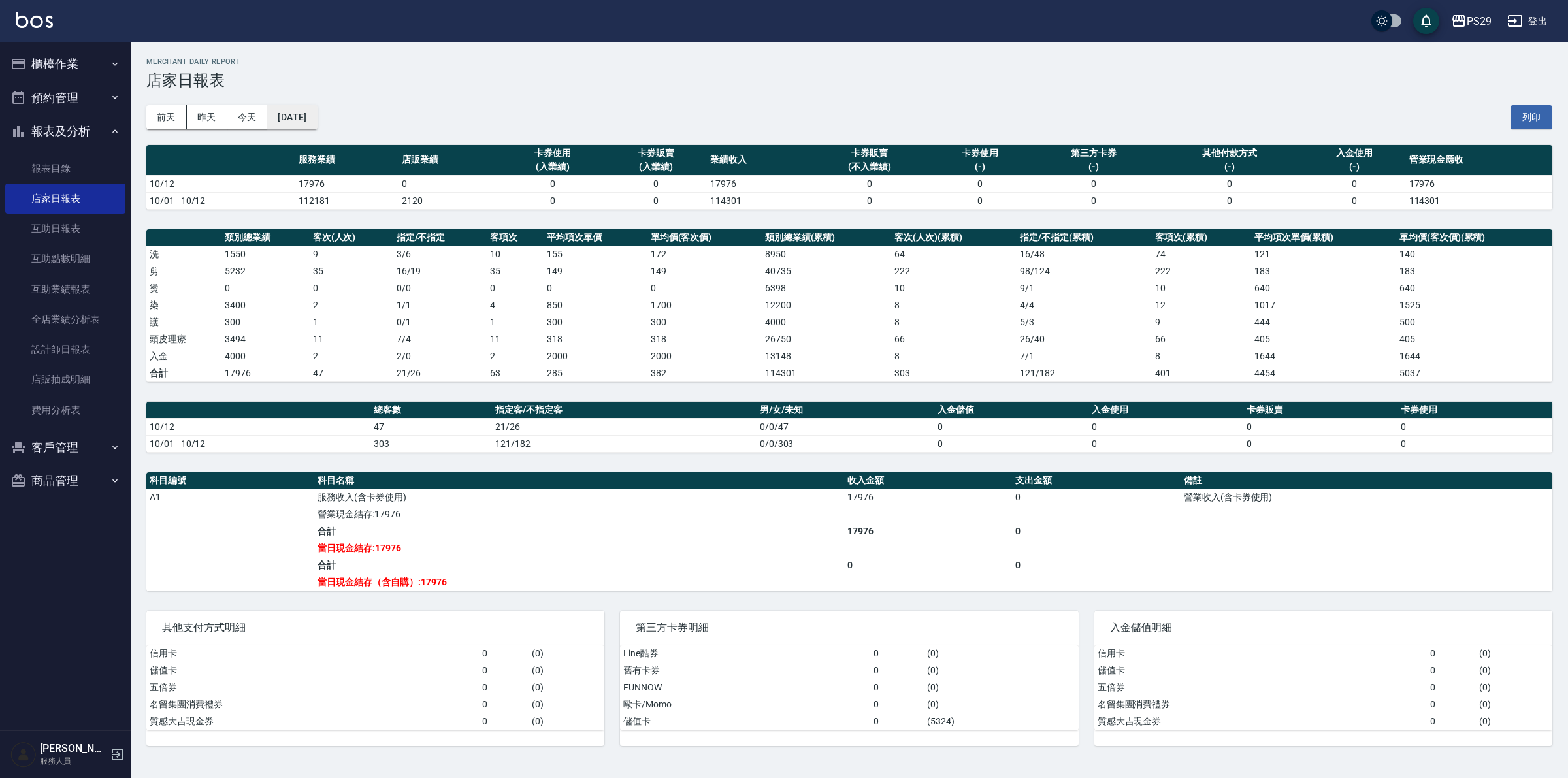
click at [317, 122] on button "[DATE]" at bounding box center [292, 117] width 49 height 24
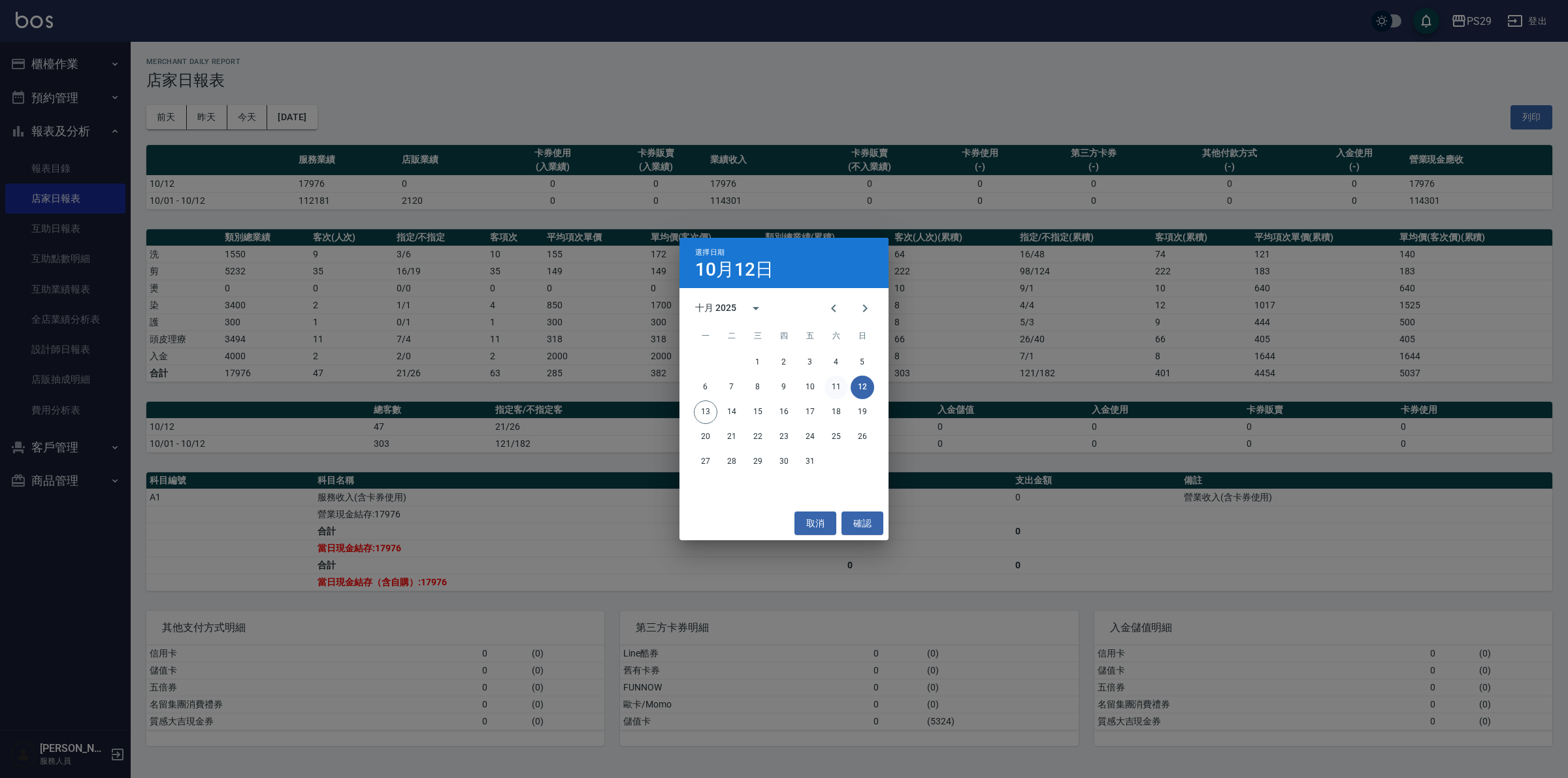
click at [839, 384] on button "11" at bounding box center [837, 387] width 24 height 24
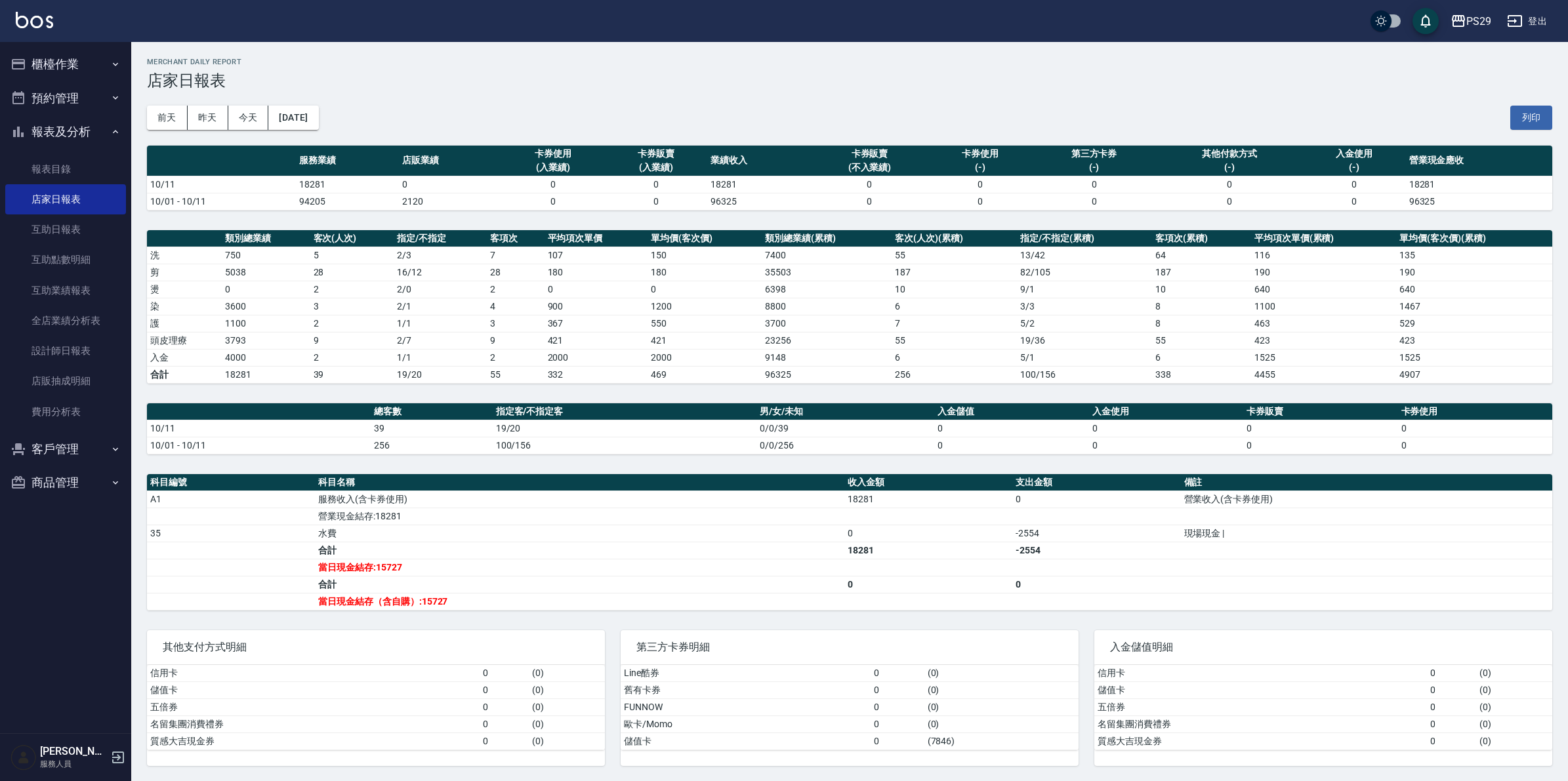
click at [342, 119] on div "前天 昨天 今天 2025/10/11 列印" at bounding box center [849, 117] width 1405 height 56
click at [318, 119] on button "[DATE]" at bounding box center [293, 118] width 50 height 24
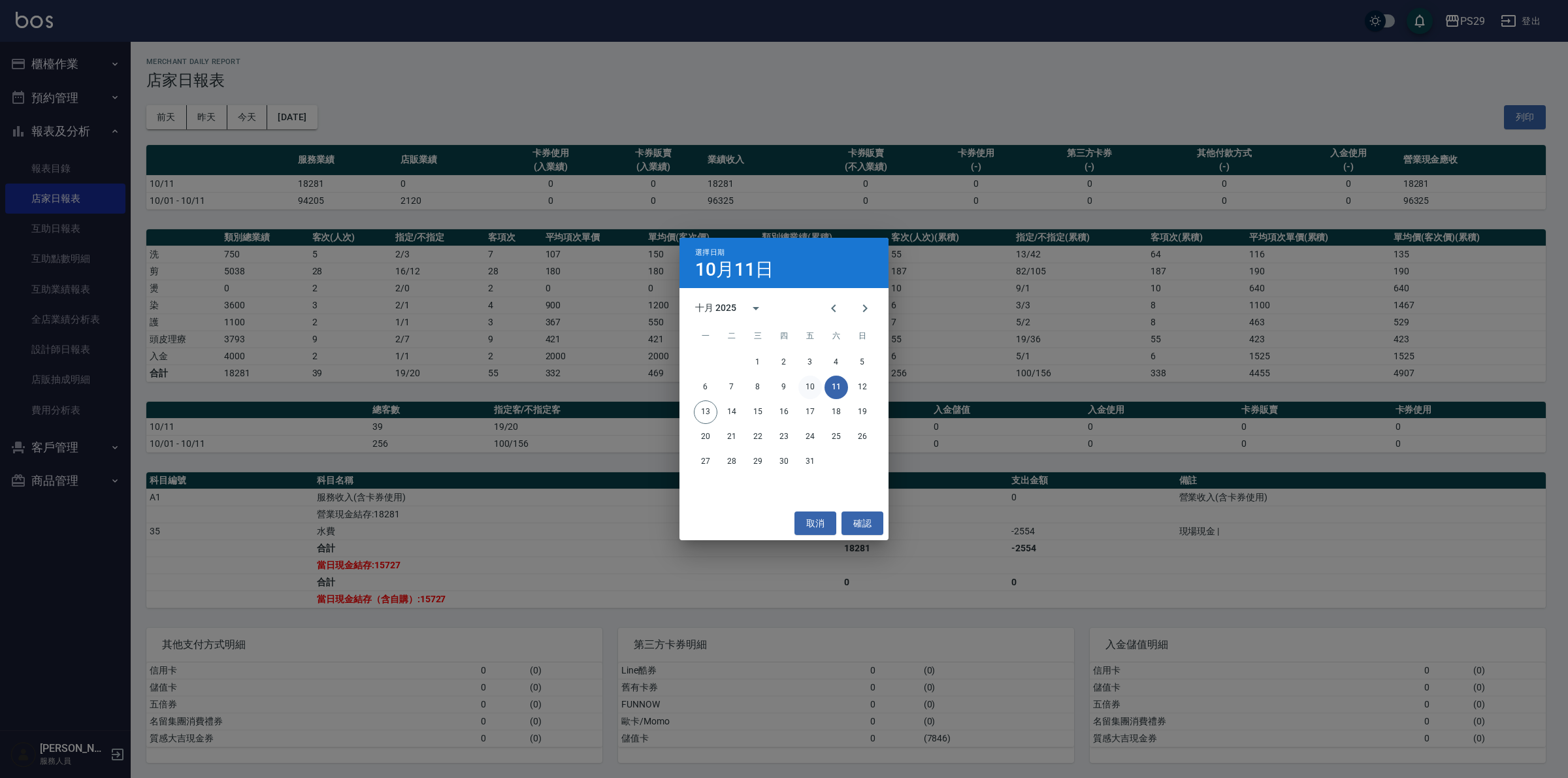
click at [809, 386] on button "10" at bounding box center [810, 387] width 24 height 24
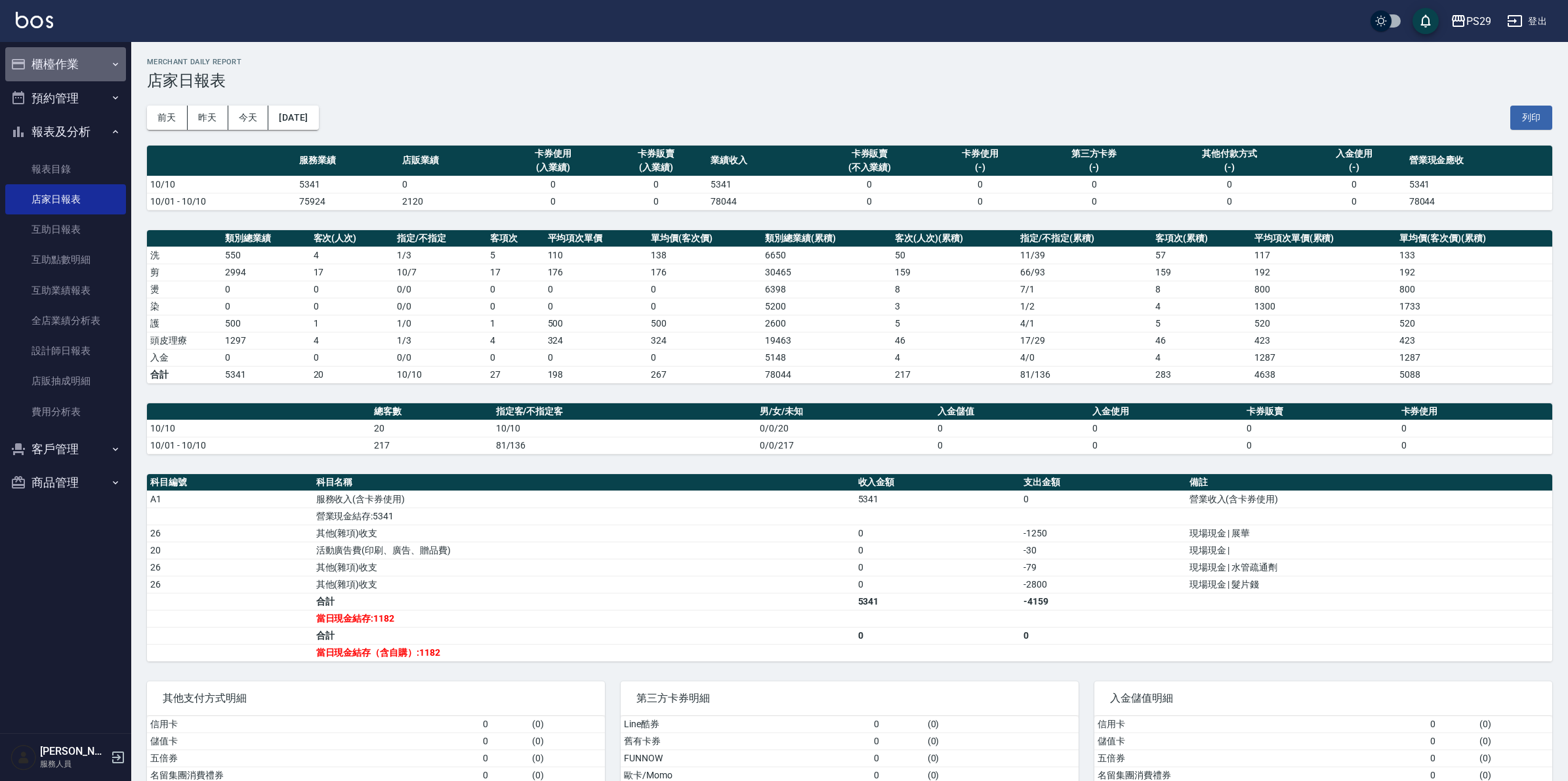
click at [72, 70] on button "櫃檯作業" at bounding box center [65, 64] width 120 height 34
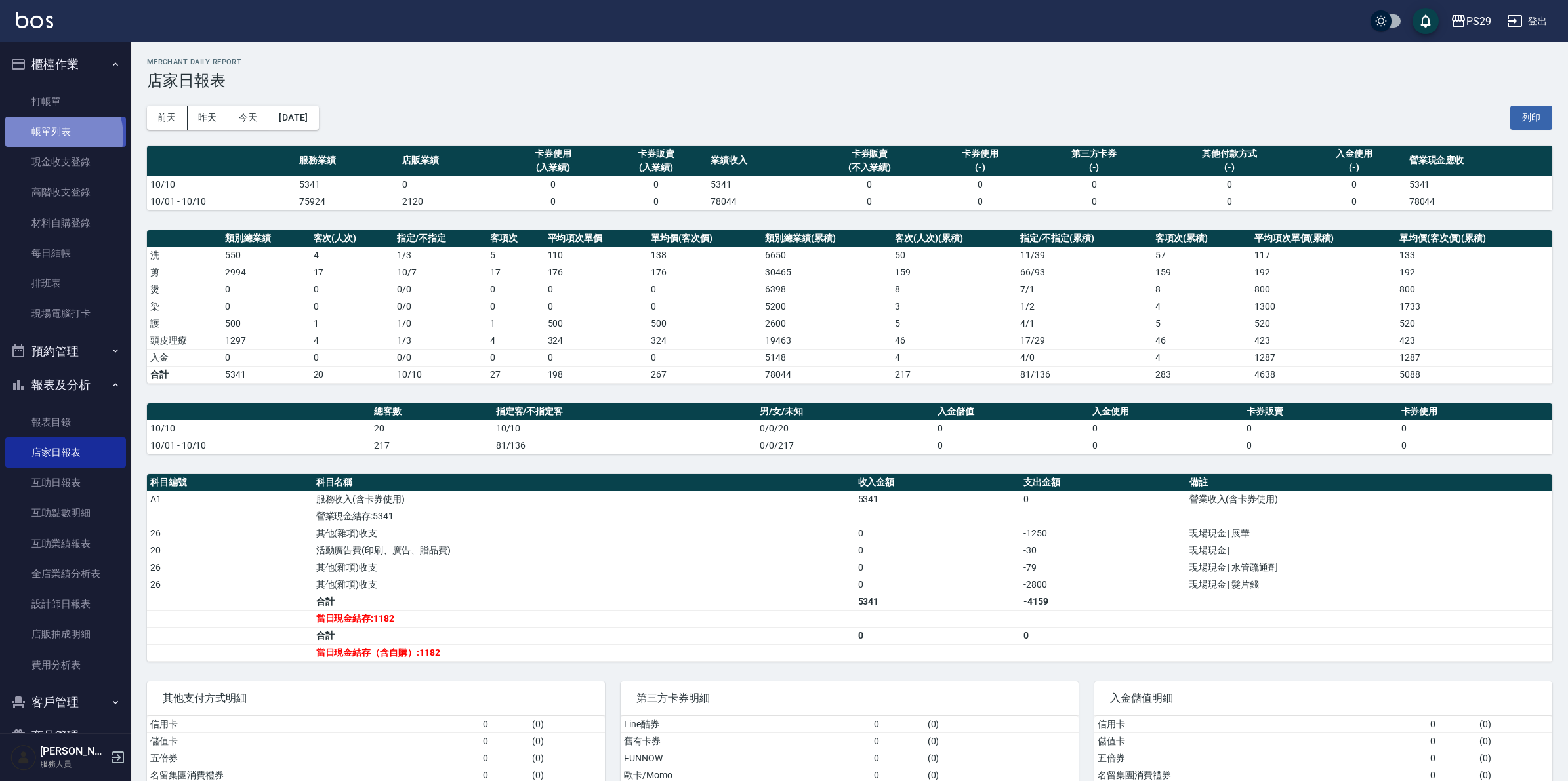
click at [61, 136] on link "帳單列表" at bounding box center [65, 132] width 120 height 30
